Goal: Navigation & Orientation: Find specific page/section

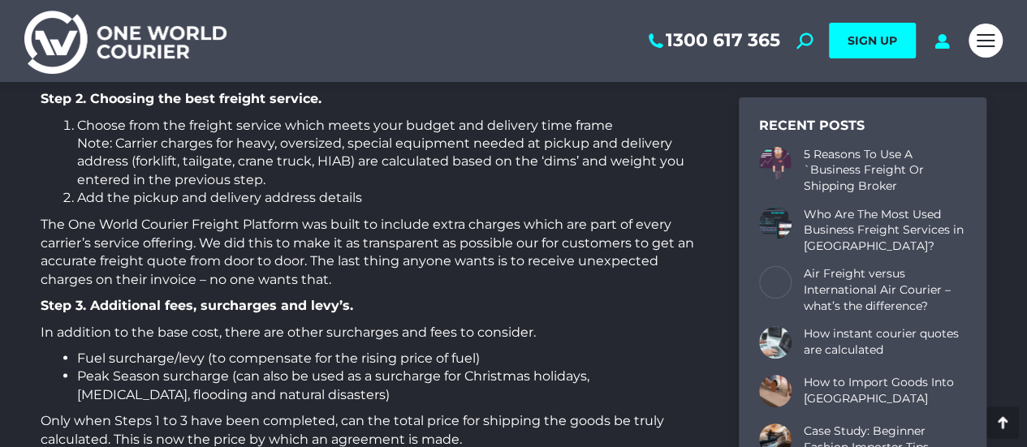
scroll to position [1138, 0]
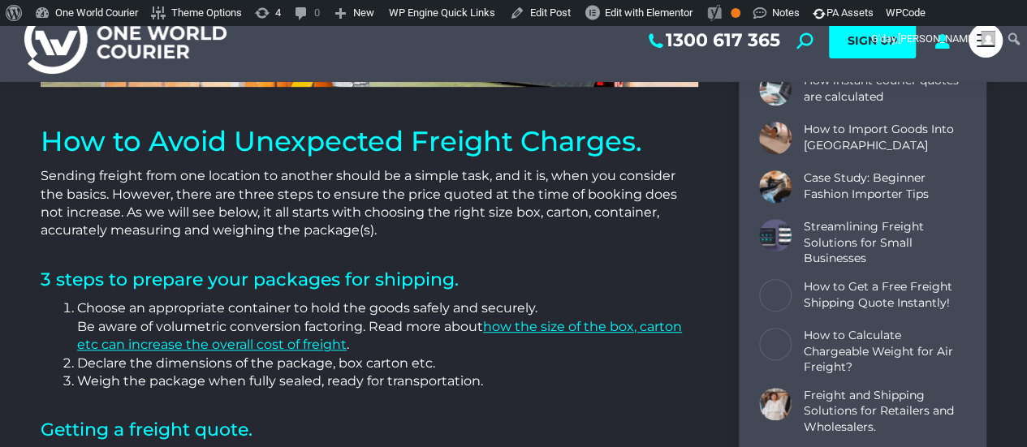
scroll to position [399, 0]
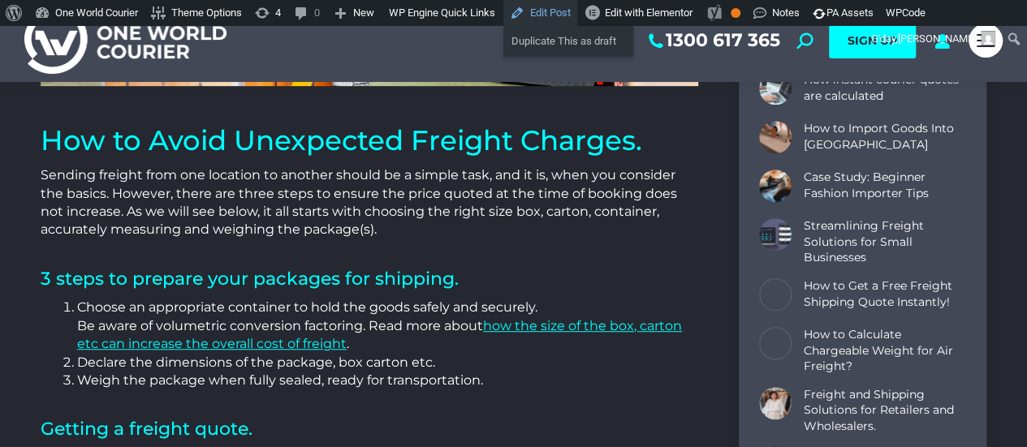
click at [538, 11] on link "Edit Post" at bounding box center [540, 13] width 74 height 26
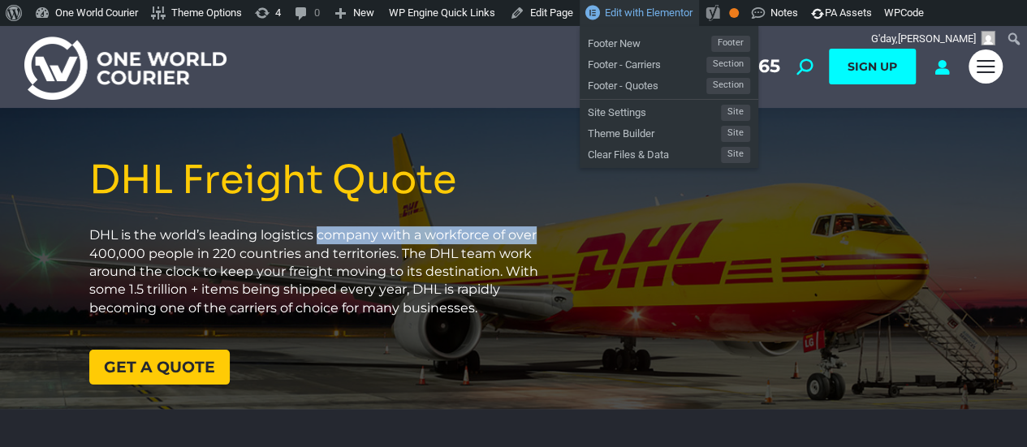
click at [616, 8] on span "Edit with Elementor" at bounding box center [649, 12] width 88 height 12
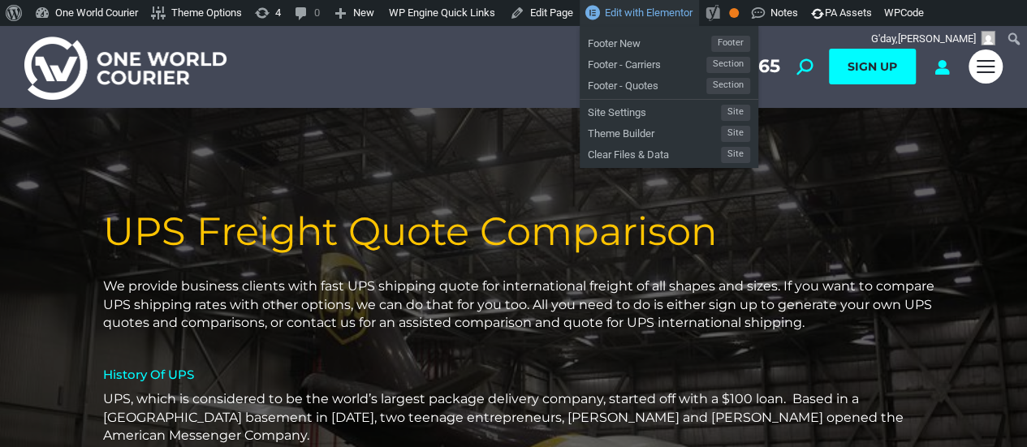
click at [612, 13] on span "Edit with Elementor" at bounding box center [649, 12] width 88 height 12
